Goal: Find specific page/section: Find specific page/section

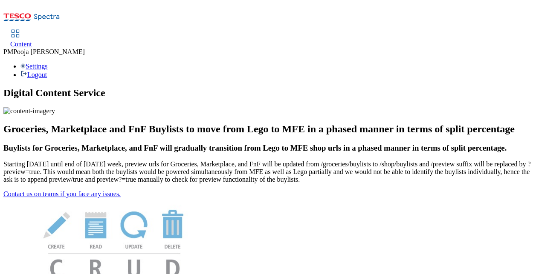
click at [32, 40] on span "Content" at bounding box center [21, 43] width 22 height 7
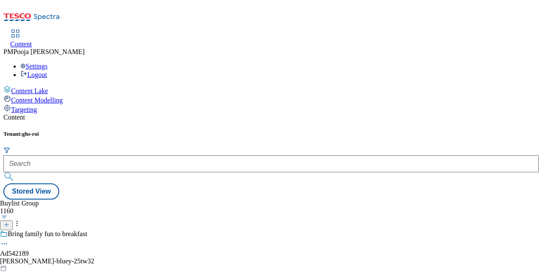
click at [121, 131] on h5 "Tenant: ghs-roi" at bounding box center [270, 134] width 535 height 7
